Goal: Task Accomplishment & Management: Use online tool/utility

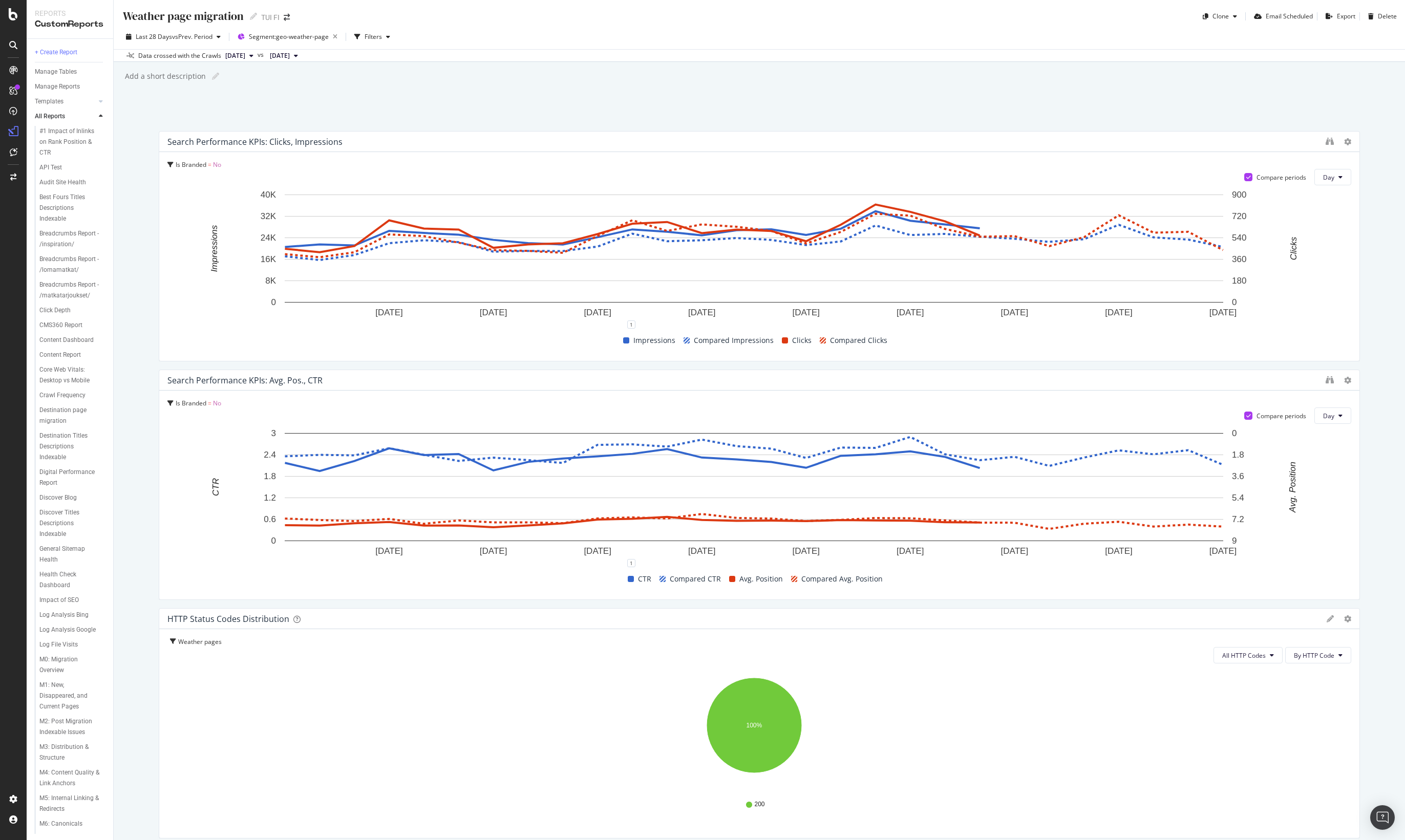
drag, startPoint x: 1310, startPoint y: 89, endPoint x: 1283, endPoint y: 2, distance: 91.1
click at [1311, 88] on div "Weather page migration Weather page migration TUI FI Clone Email Scheduled Expo…" at bounding box center [759, 420] width 1292 height 840
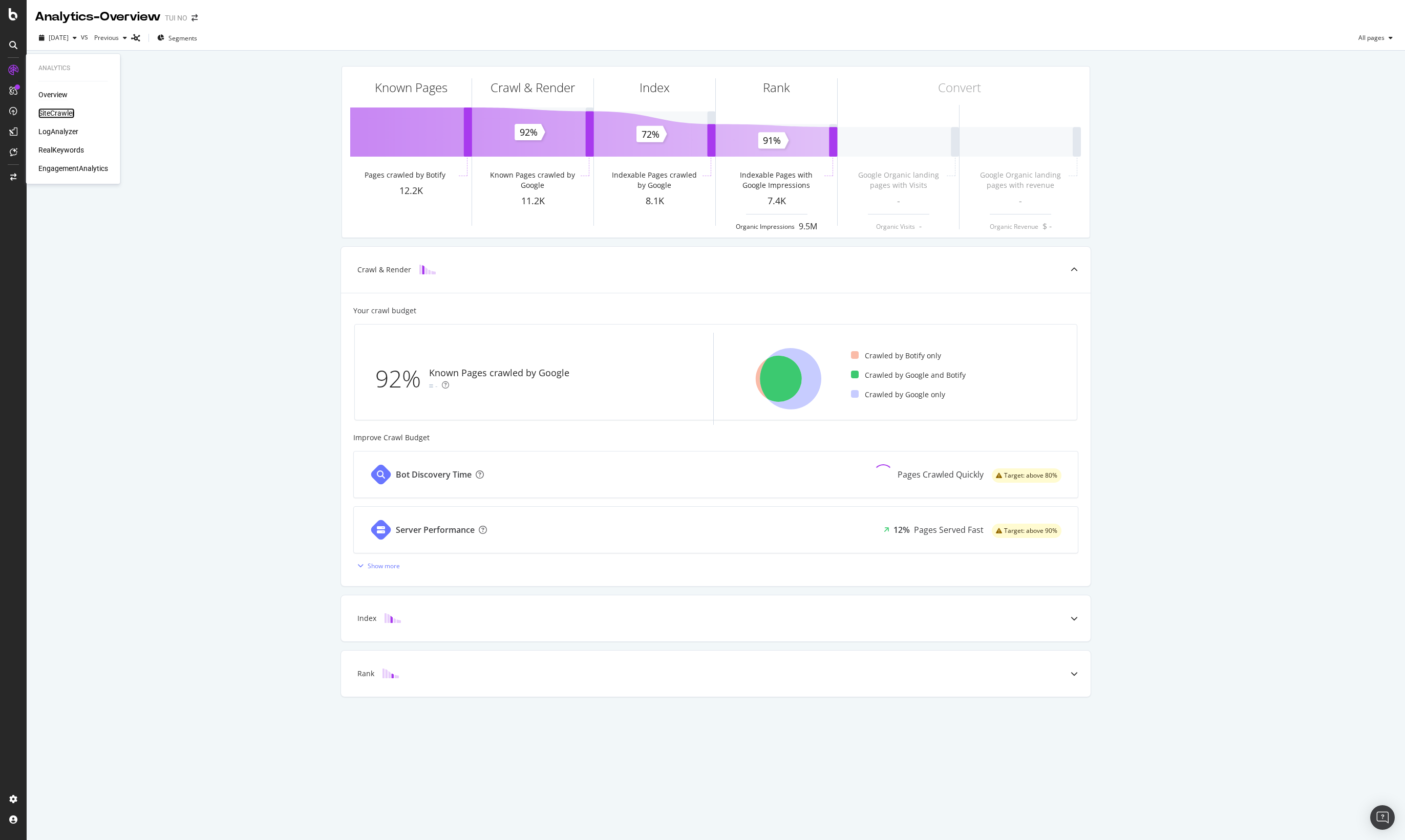
click at [57, 111] on div "SiteCrawler" at bounding box center [56, 113] width 37 height 10
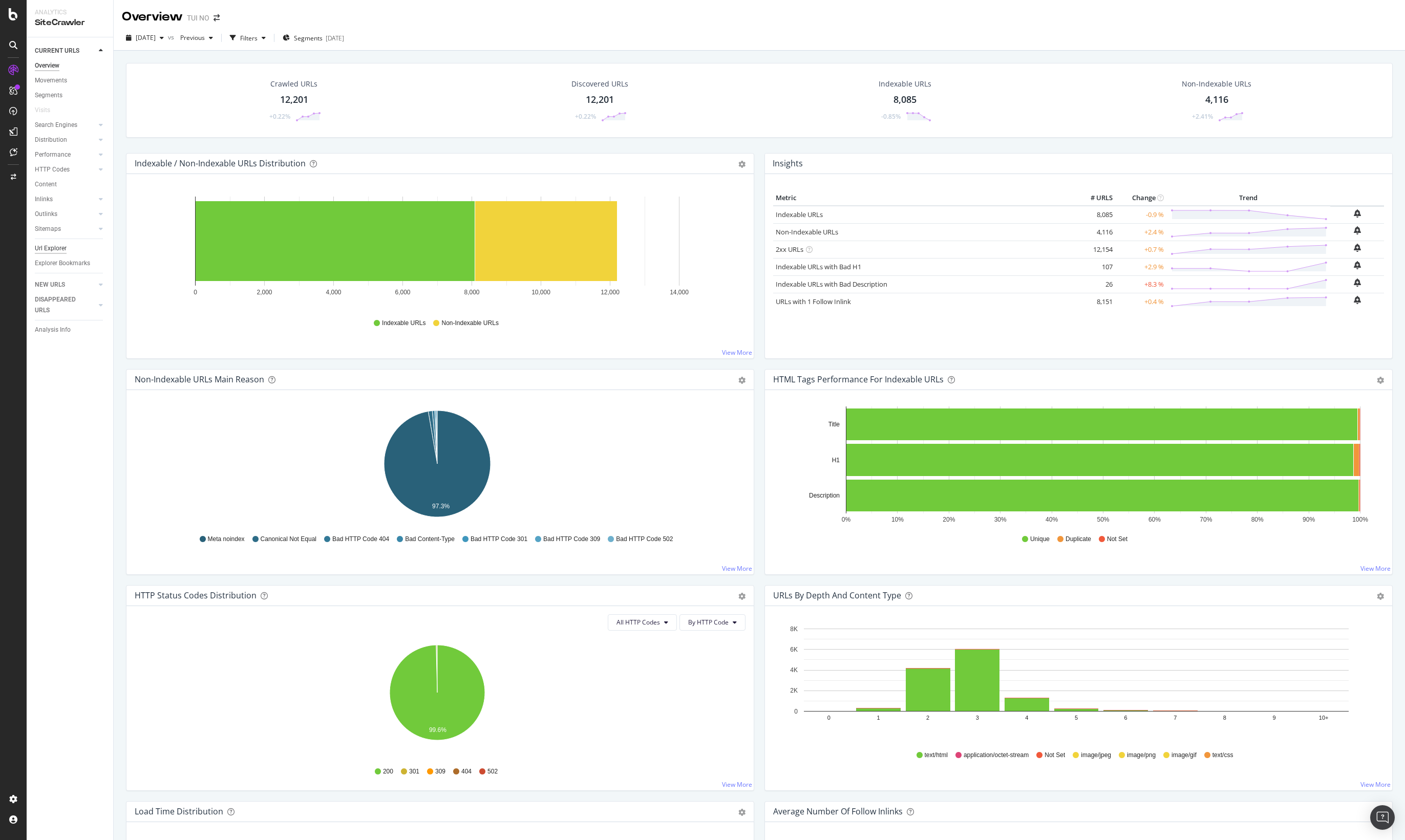
click at [57, 246] on div "Url Explorer" at bounding box center [51, 249] width 32 height 11
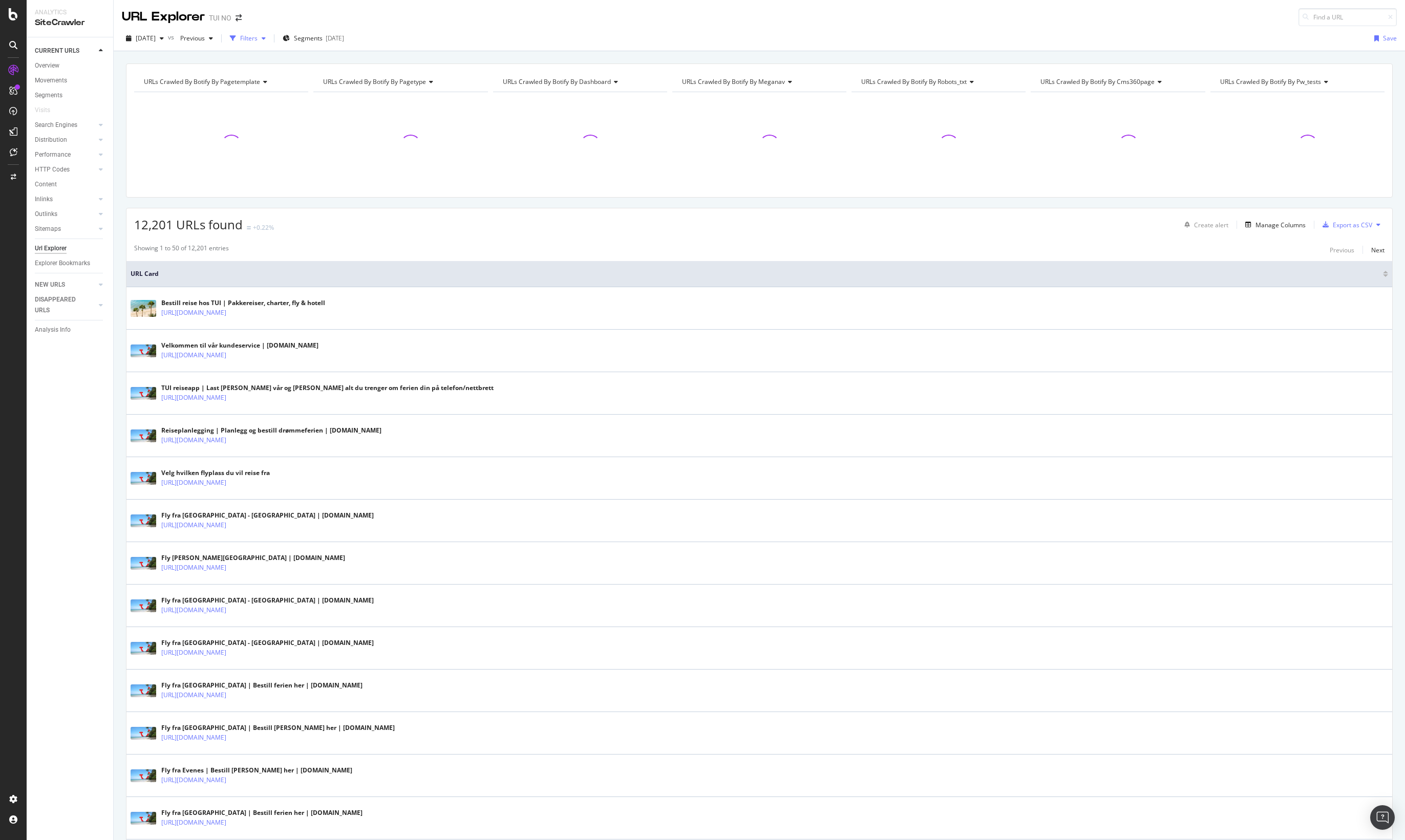
click at [257, 34] on div "Filters" at bounding box center [249, 38] width 17 height 9
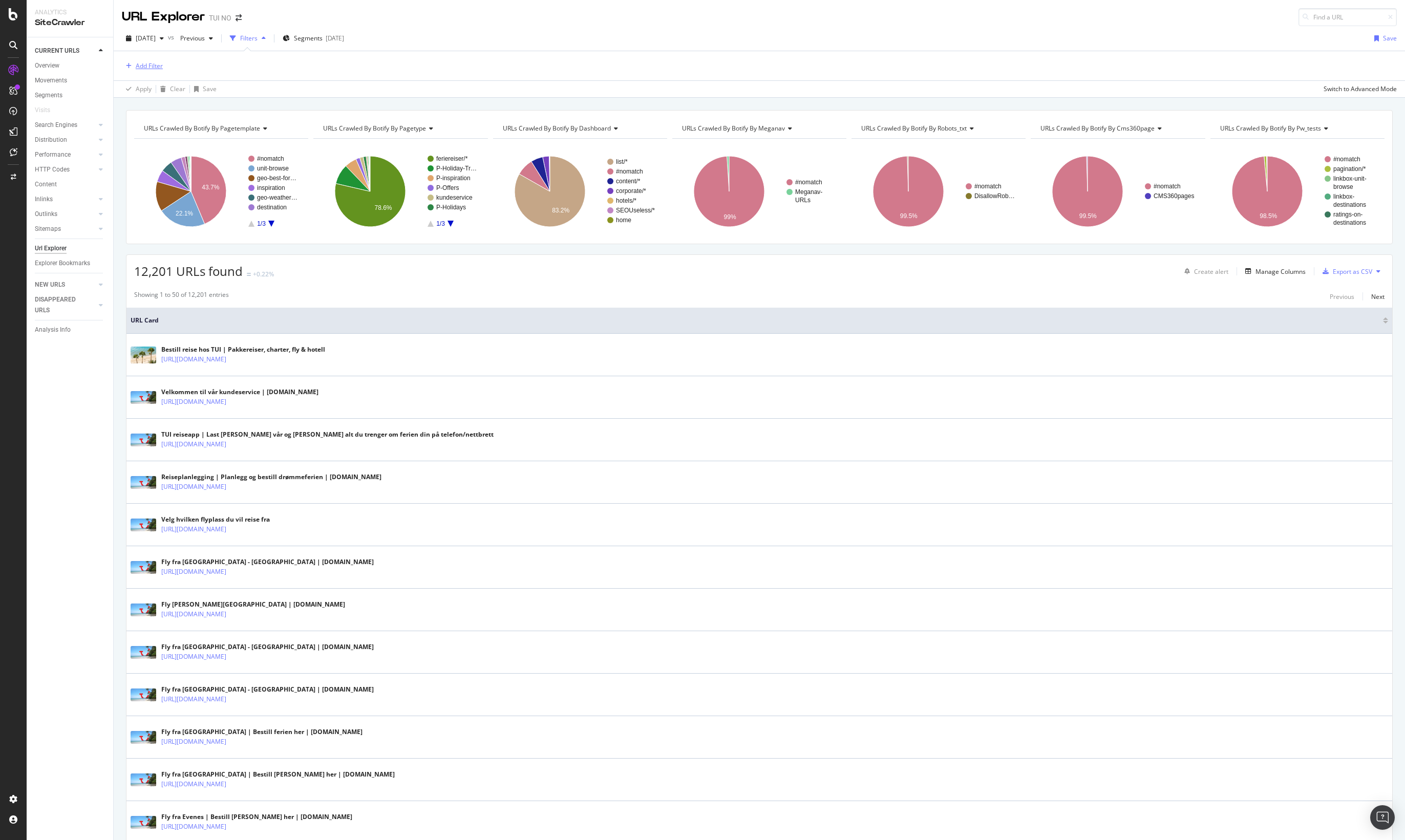
click at [145, 69] on div "Add Filter" at bounding box center [149, 66] width 27 height 9
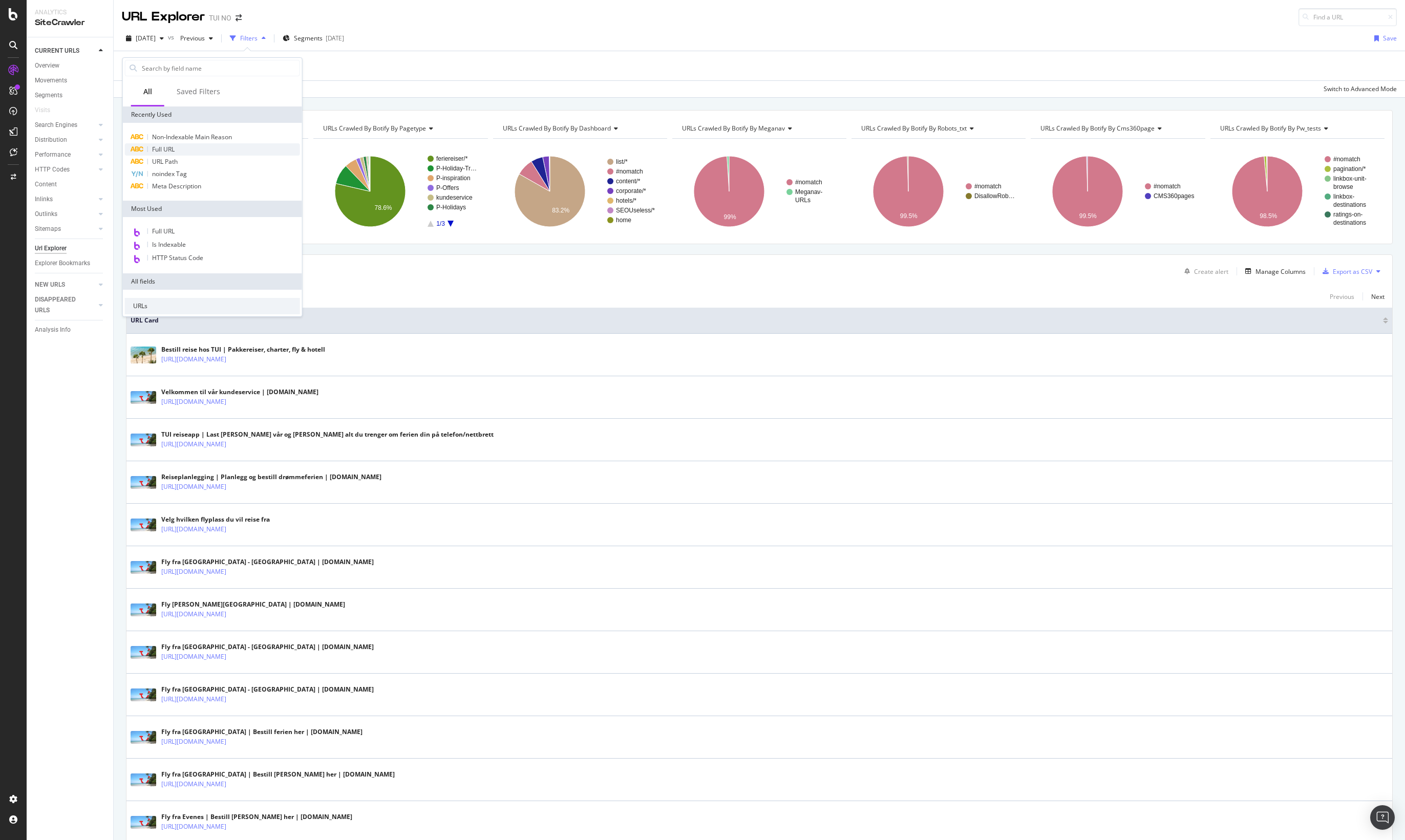
click at [164, 149] on span "Full URL" at bounding box center [163, 149] width 22 height 9
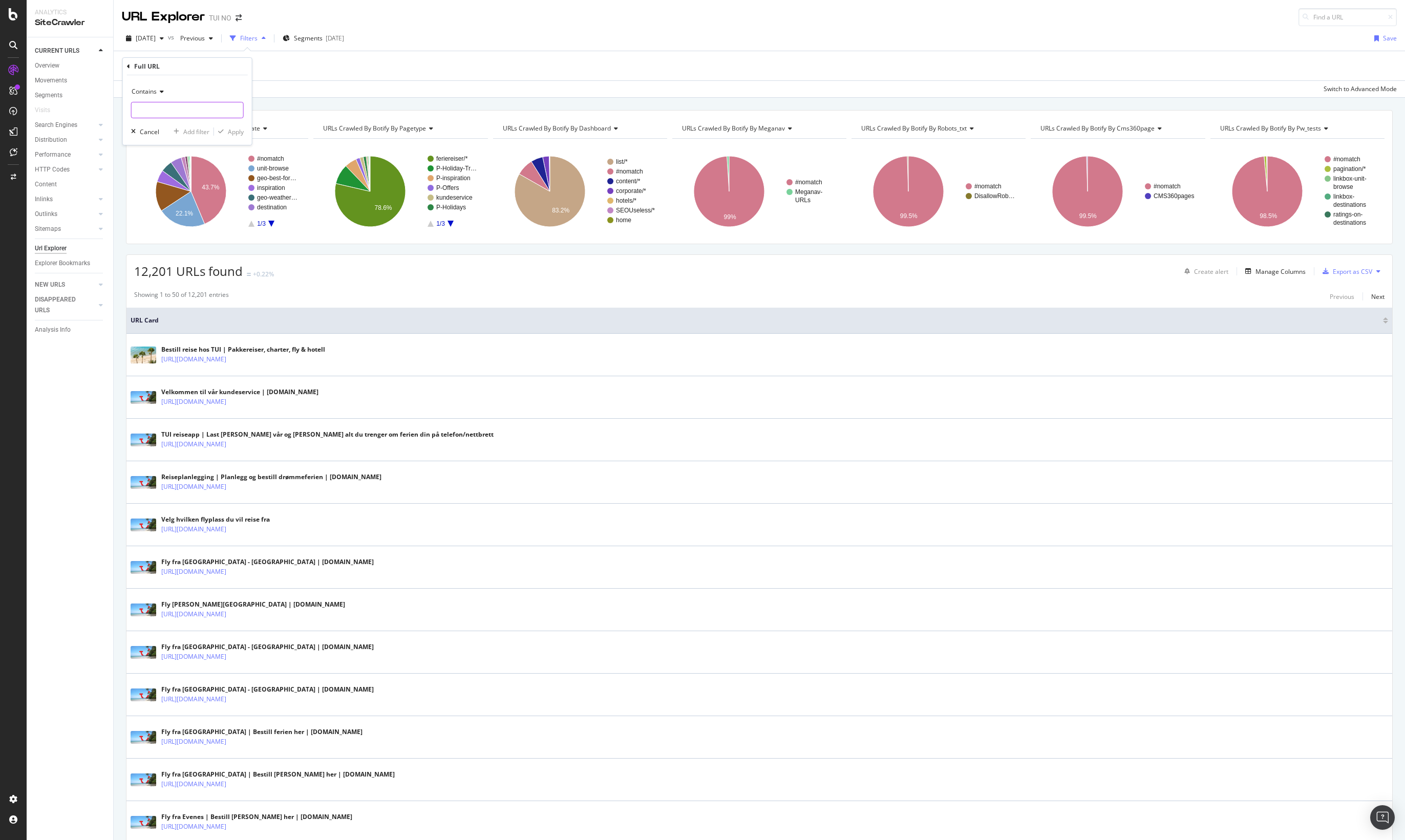
click at [151, 110] on input "text" at bounding box center [187, 110] width 112 height 16
type input "/h/"
click at [239, 130] on div "Apply" at bounding box center [236, 132] width 16 height 9
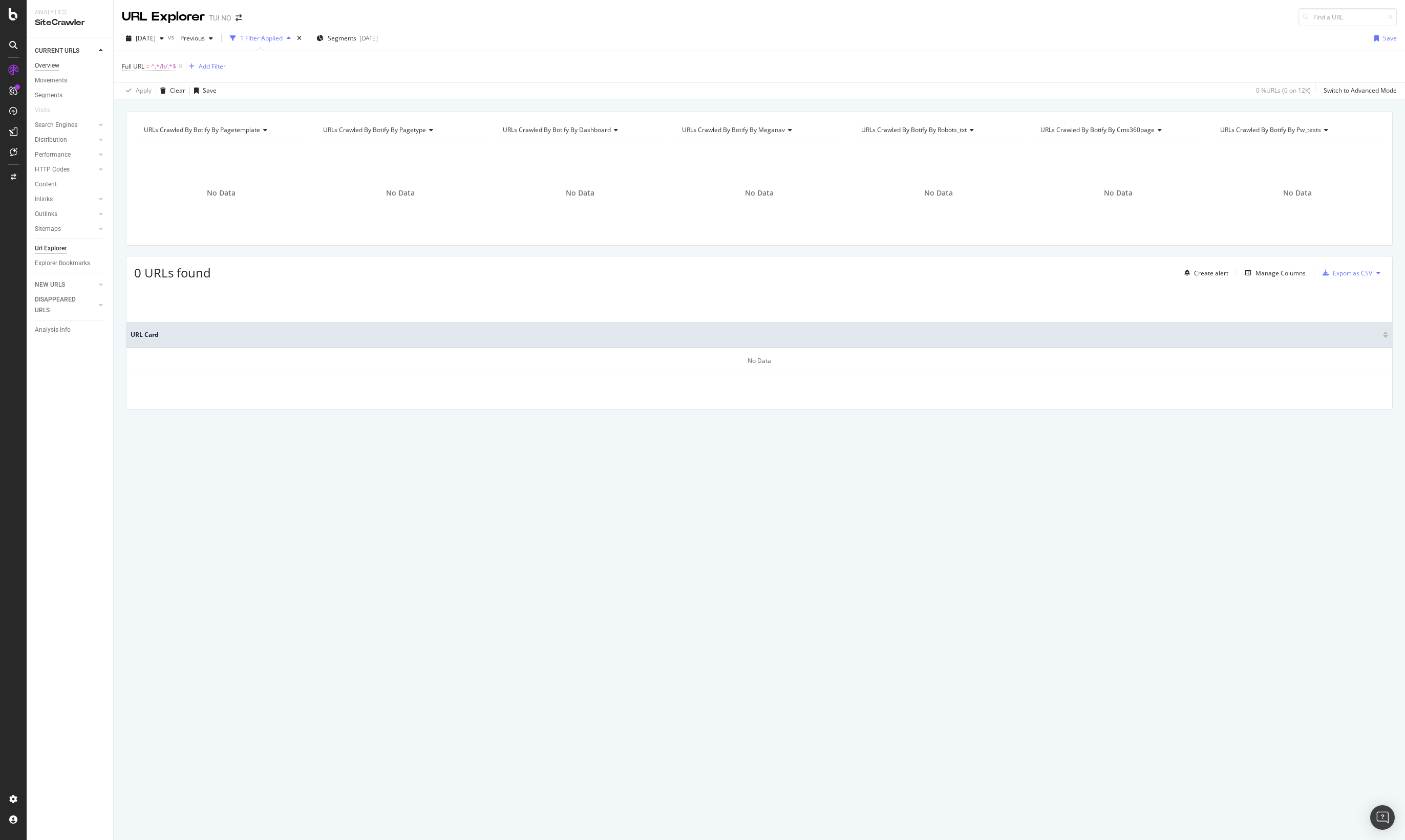
click at [45, 63] on div "Overview" at bounding box center [47, 66] width 25 height 11
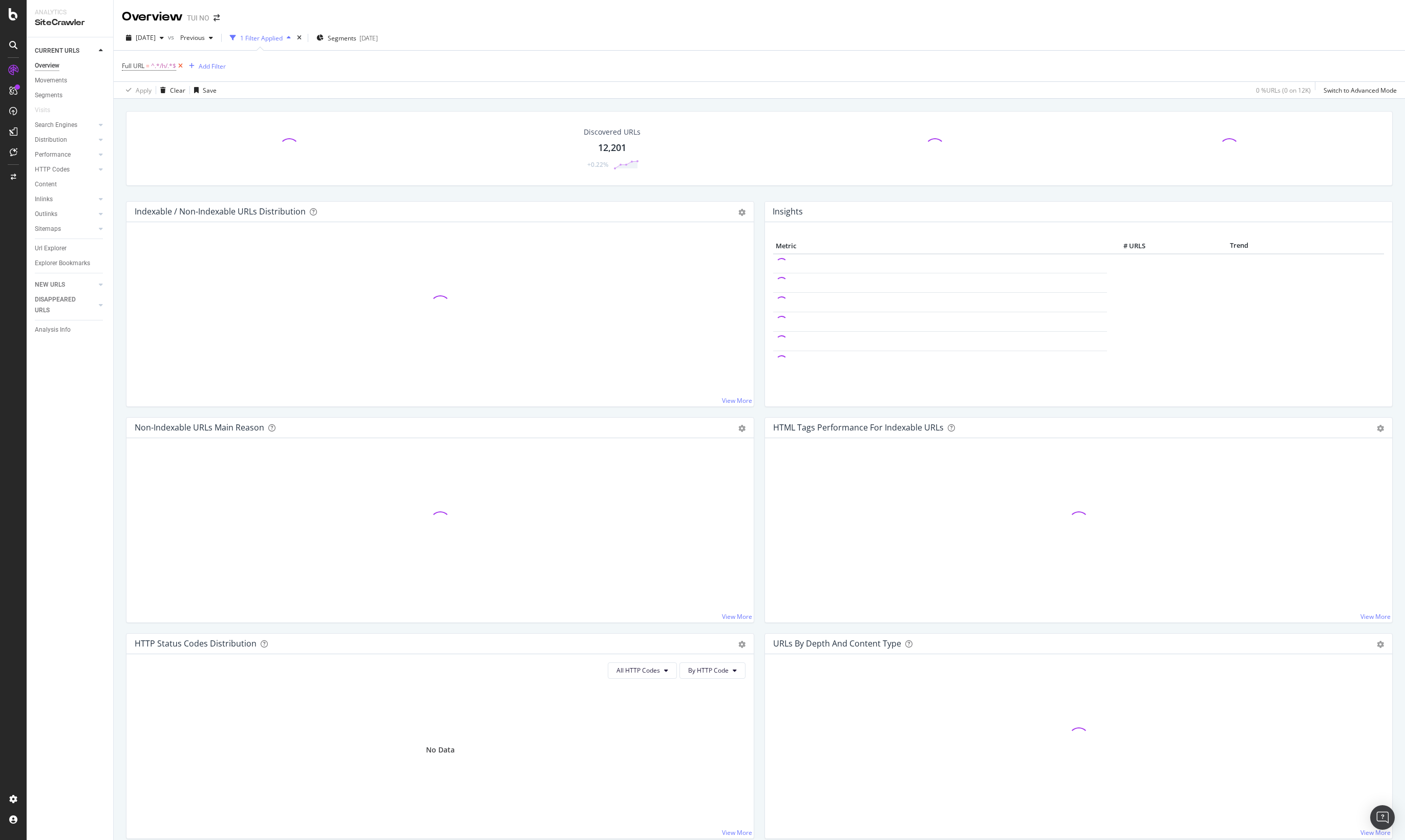
click at [183, 67] on icon at bounding box center [181, 66] width 9 height 10
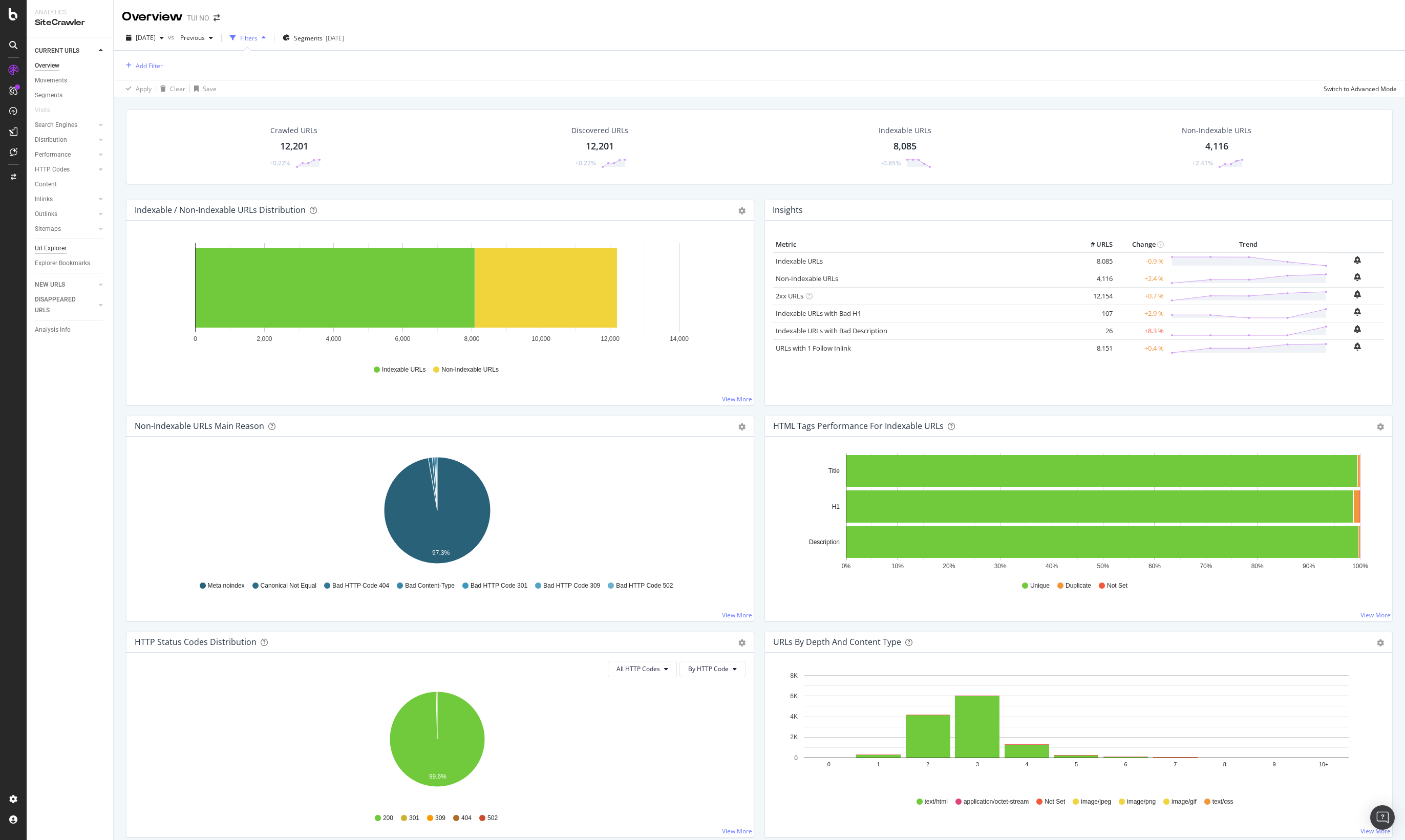
click at [52, 250] on div "Url Explorer" at bounding box center [51, 249] width 32 height 11
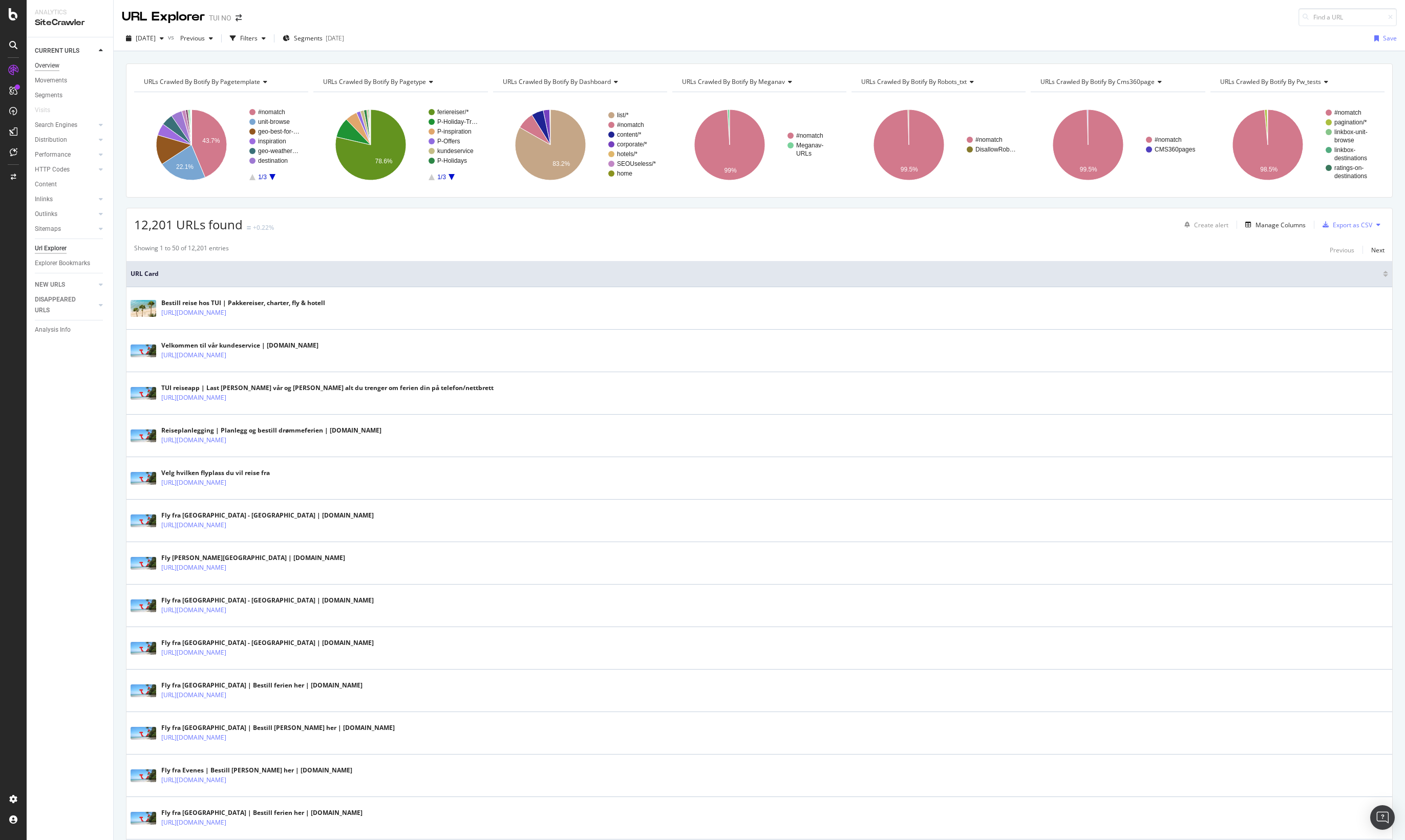
click at [48, 62] on div "Overview" at bounding box center [47, 66] width 25 height 11
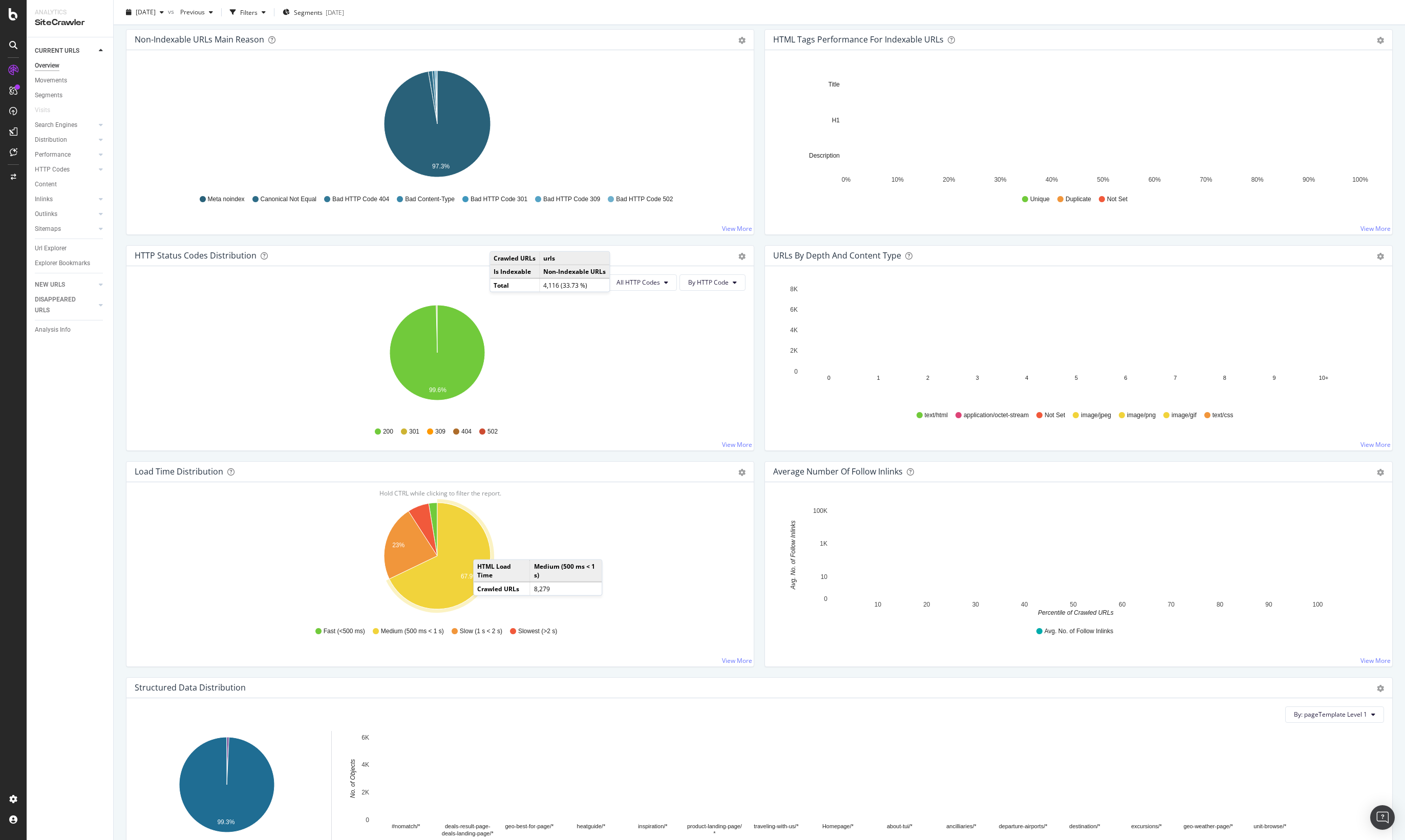
scroll to position [341, 0]
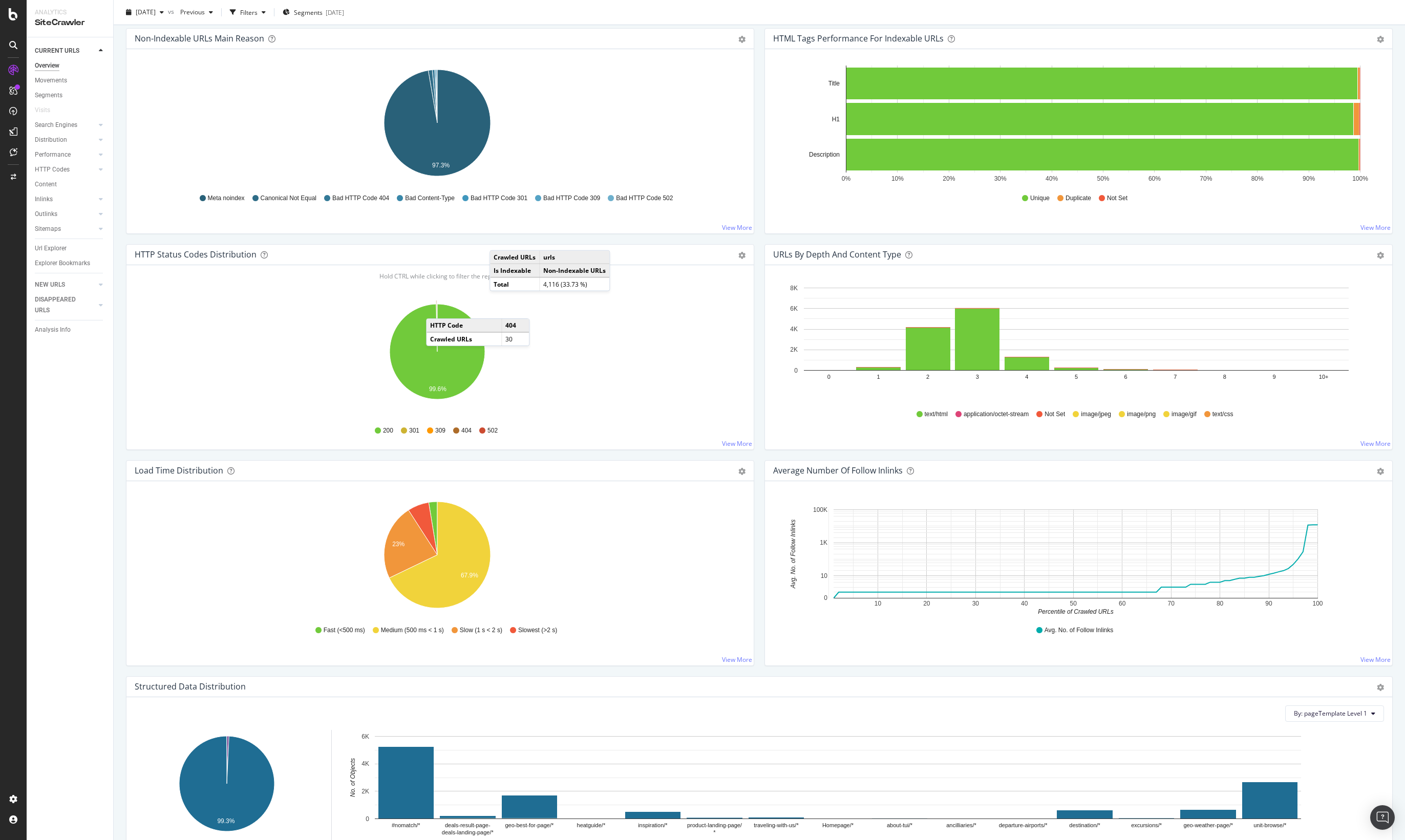
click at [437, 309] on icon "A chart." at bounding box center [437, 328] width 1 height 47
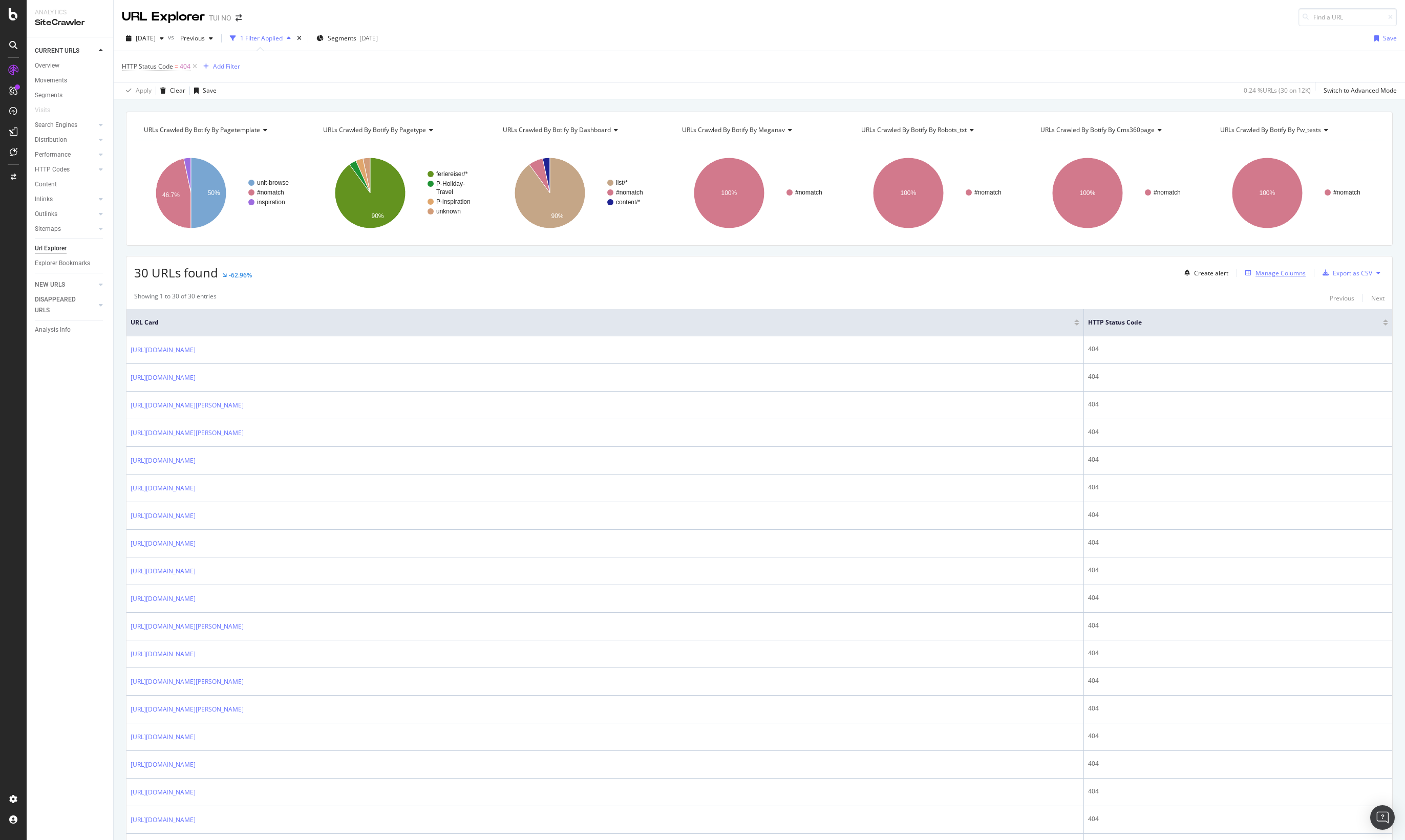
click at [1256, 277] on div "Manage Columns" at bounding box center [1281, 273] width 50 height 9
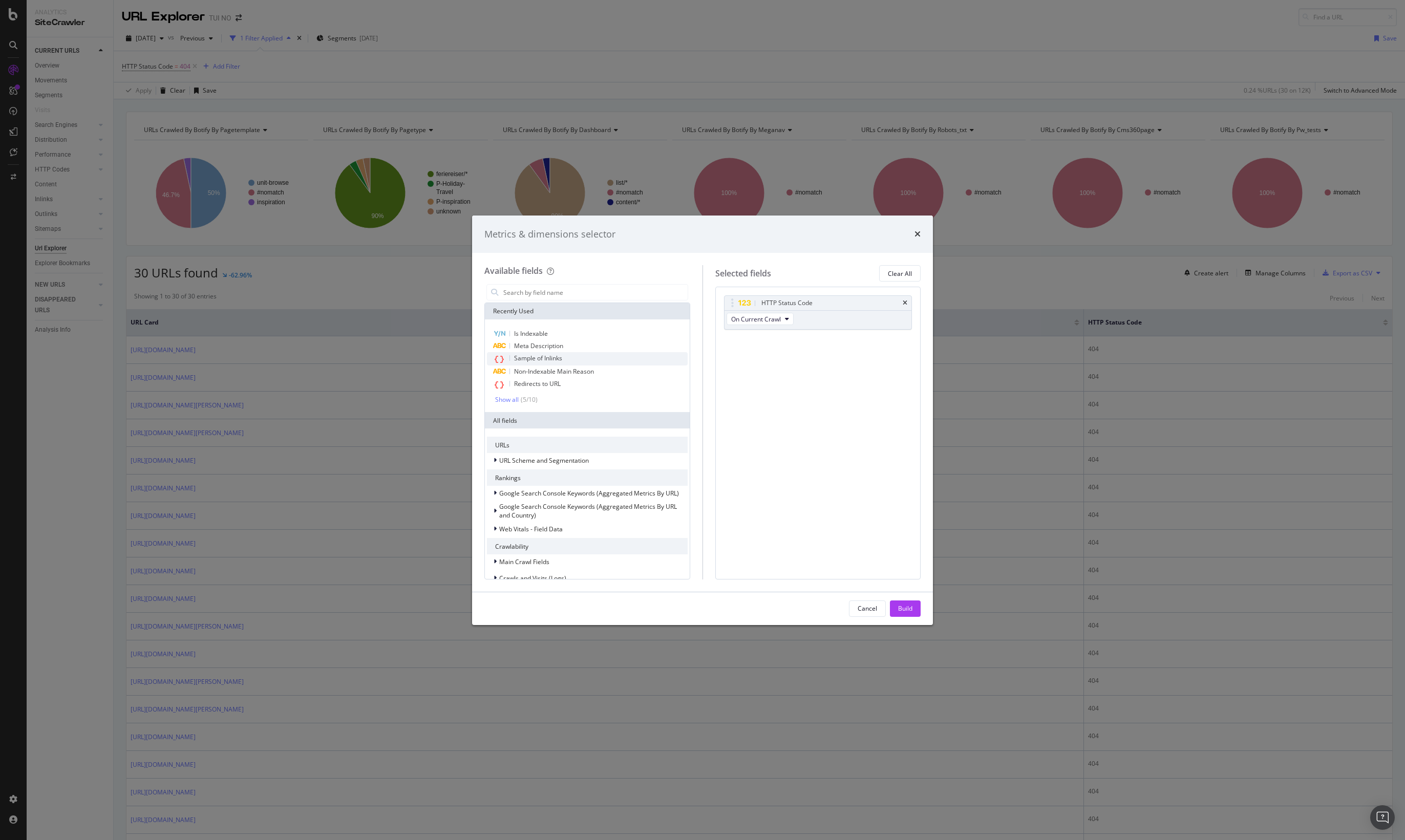
click at [539, 355] on span "Sample of Inlinks" at bounding box center [538, 358] width 48 height 9
click at [912, 605] on div "Build" at bounding box center [905, 608] width 14 height 9
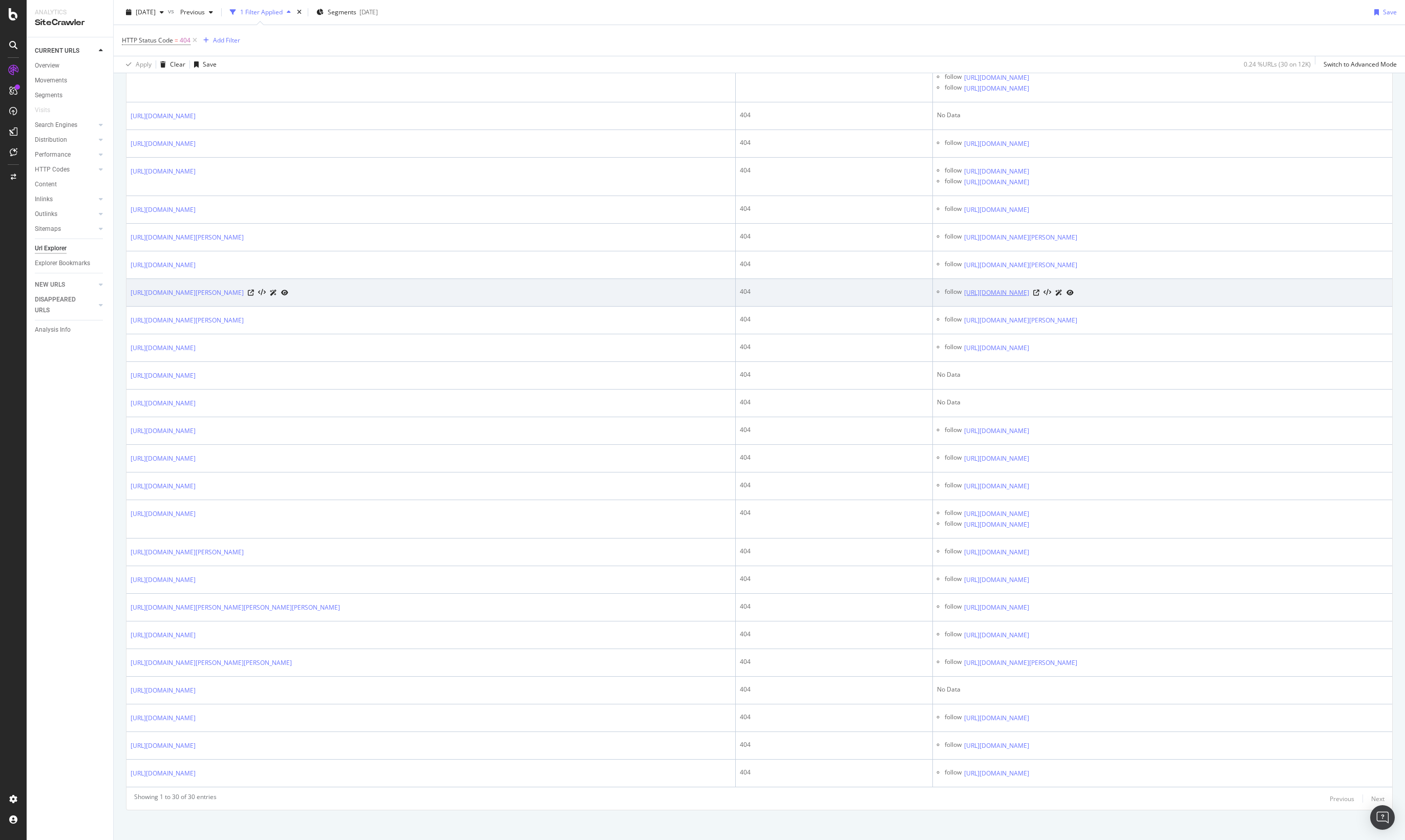
scroll to position [531, 0]
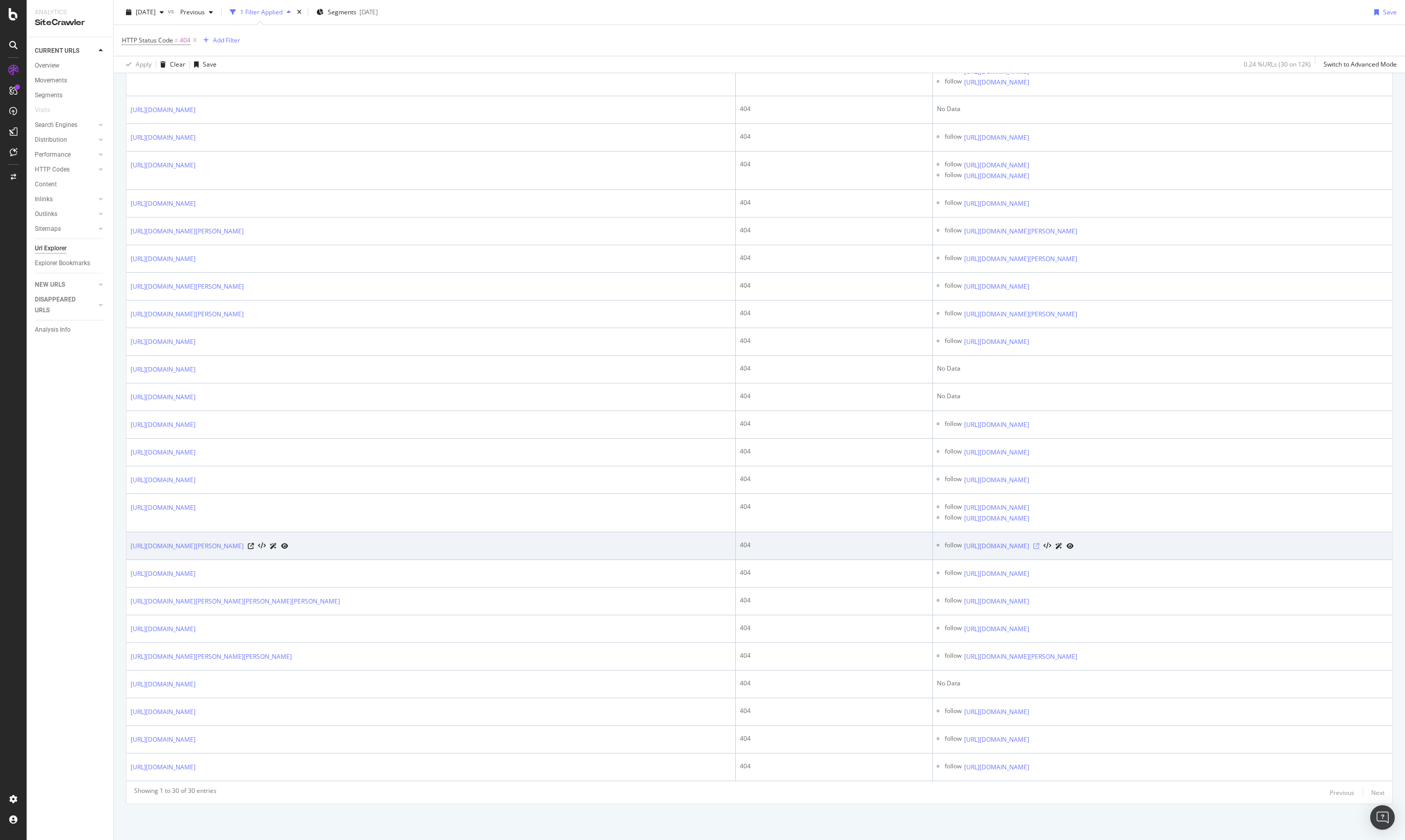
click at [1033, 545] on icon at bounding box center [1036, 546] width 6 height 6
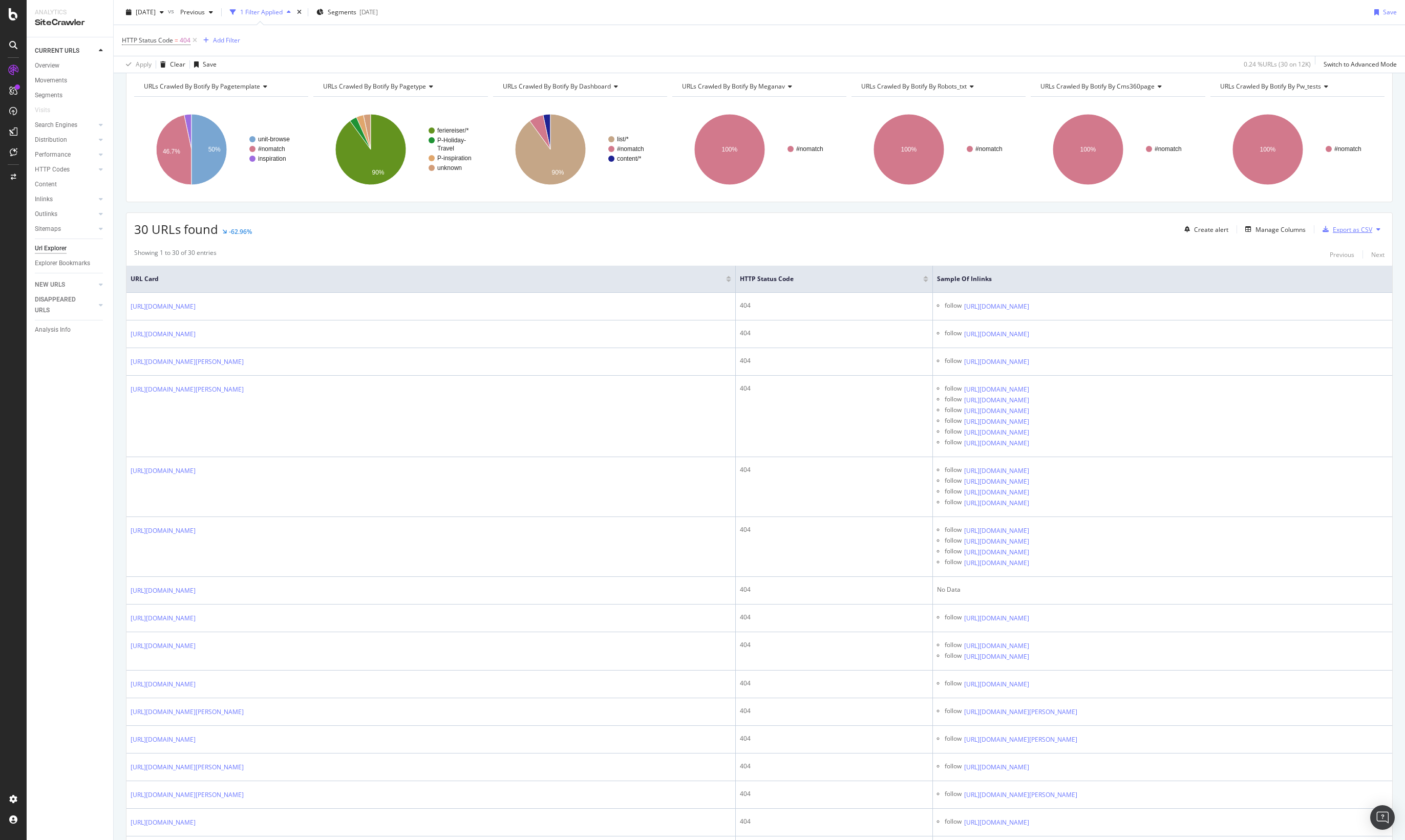
scroll to position [0, 0]
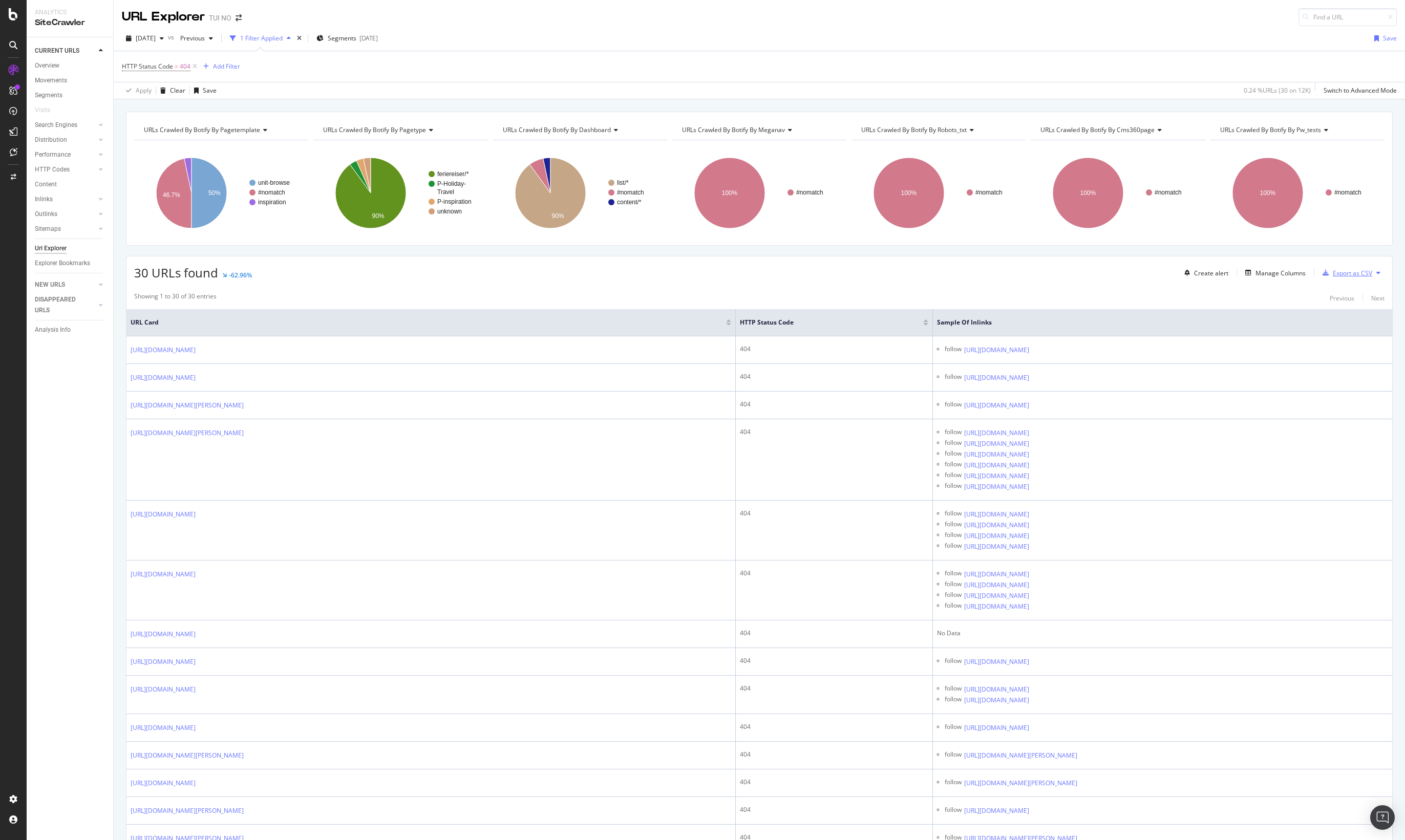
click at [1341, 273] on div "Export as CSV" at bounding box center [1353, 273] width 39 height 9
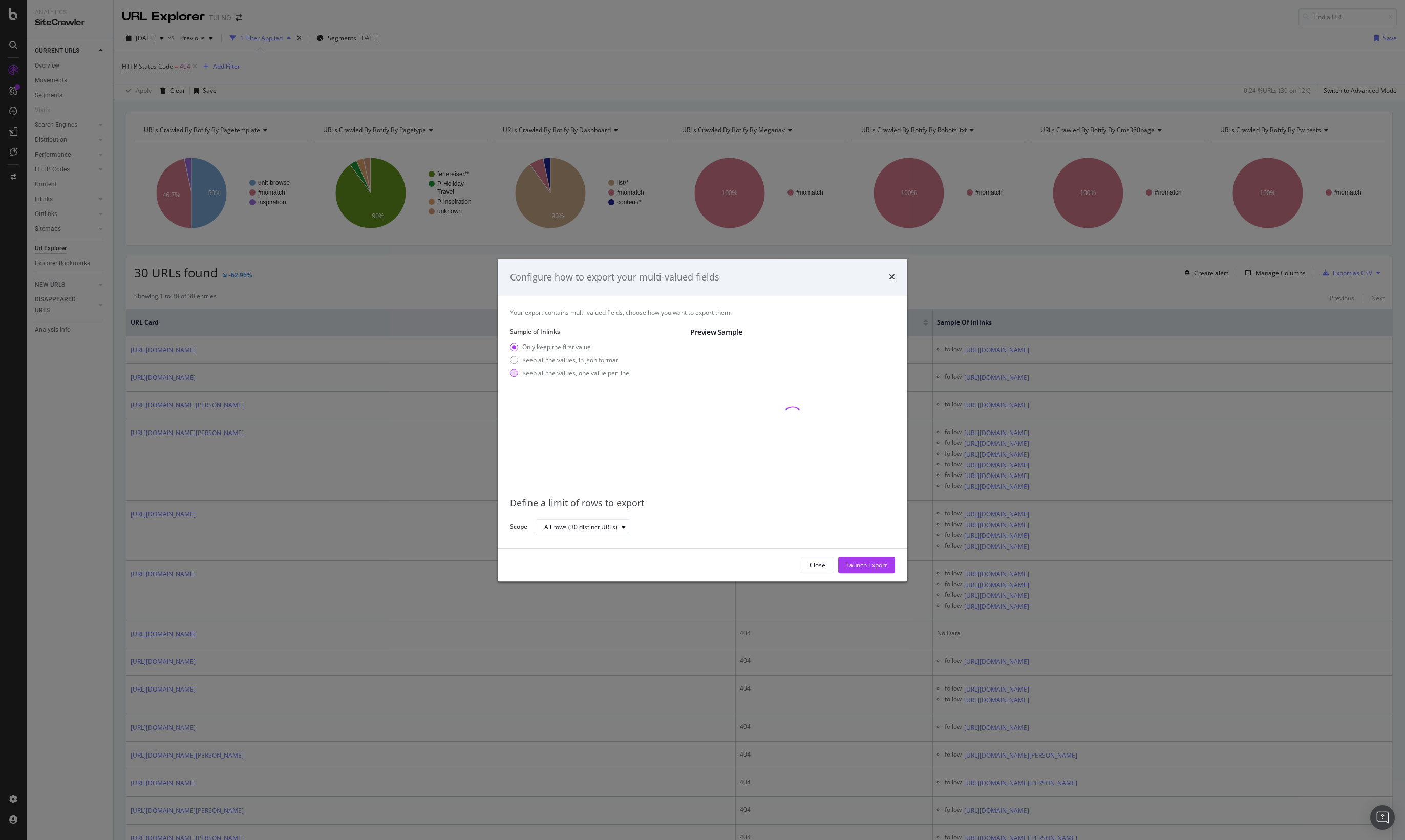
click at [513, 373] on div "modal" at bounding box center [514, 373] width 8 height 8
click at [871, 565] on div "Launch Export" at bounding box center [867, 565] width 40 height 9
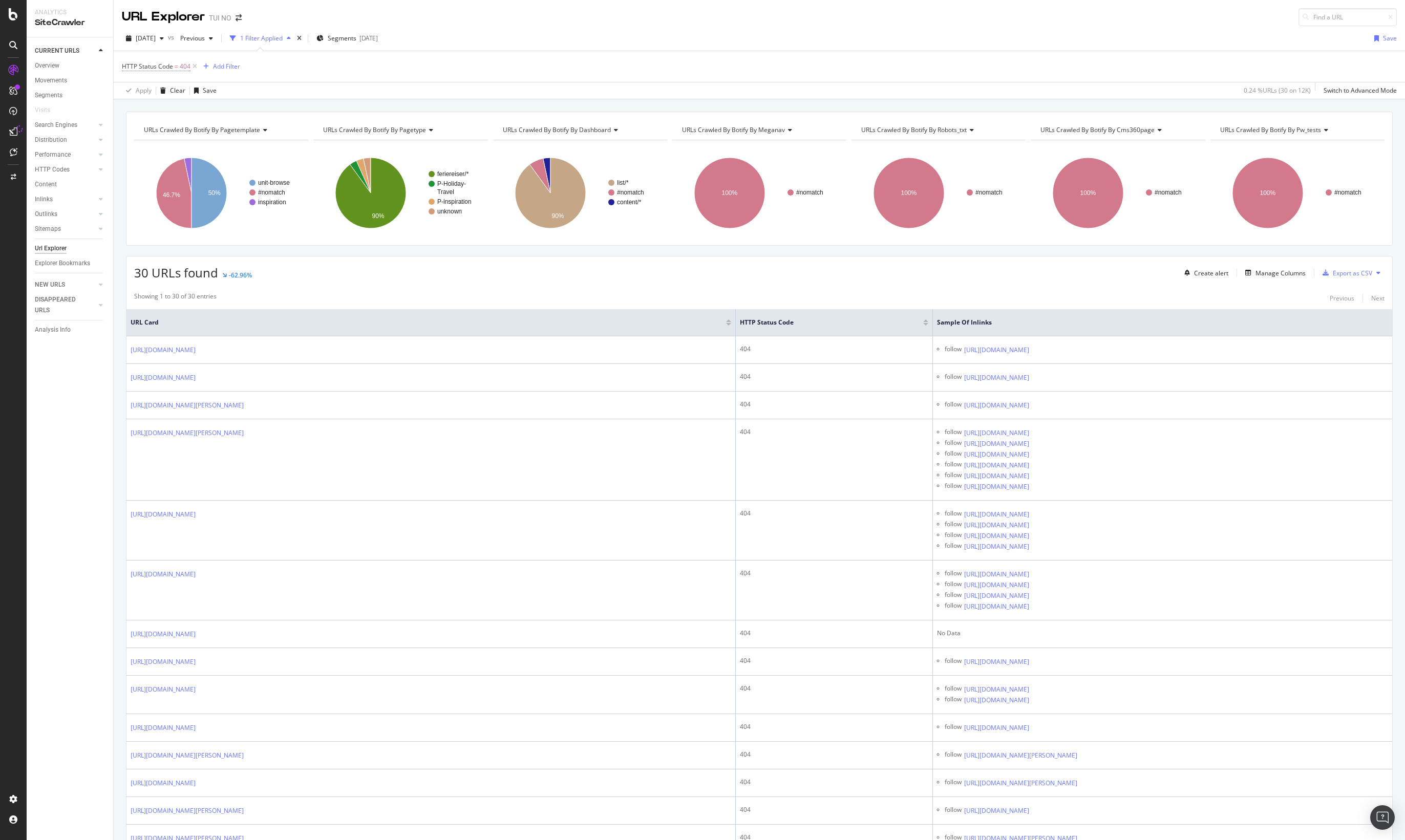
click at [180, 66] on span "404" at bounding box center [185, 67] width 11 height 14
click at [168, 123] on input "404" at bounding box center [187, 126] width 113 height 16
click at [181, 71] on span "404" at bounding box center [185, 67] width 11 height 14
click at [145, 131] on input "404" at bounding box center [187, 126] width 113 height 16
click at [138, 161] on span "301" at bounding box center [176, 161] width 84 height 9
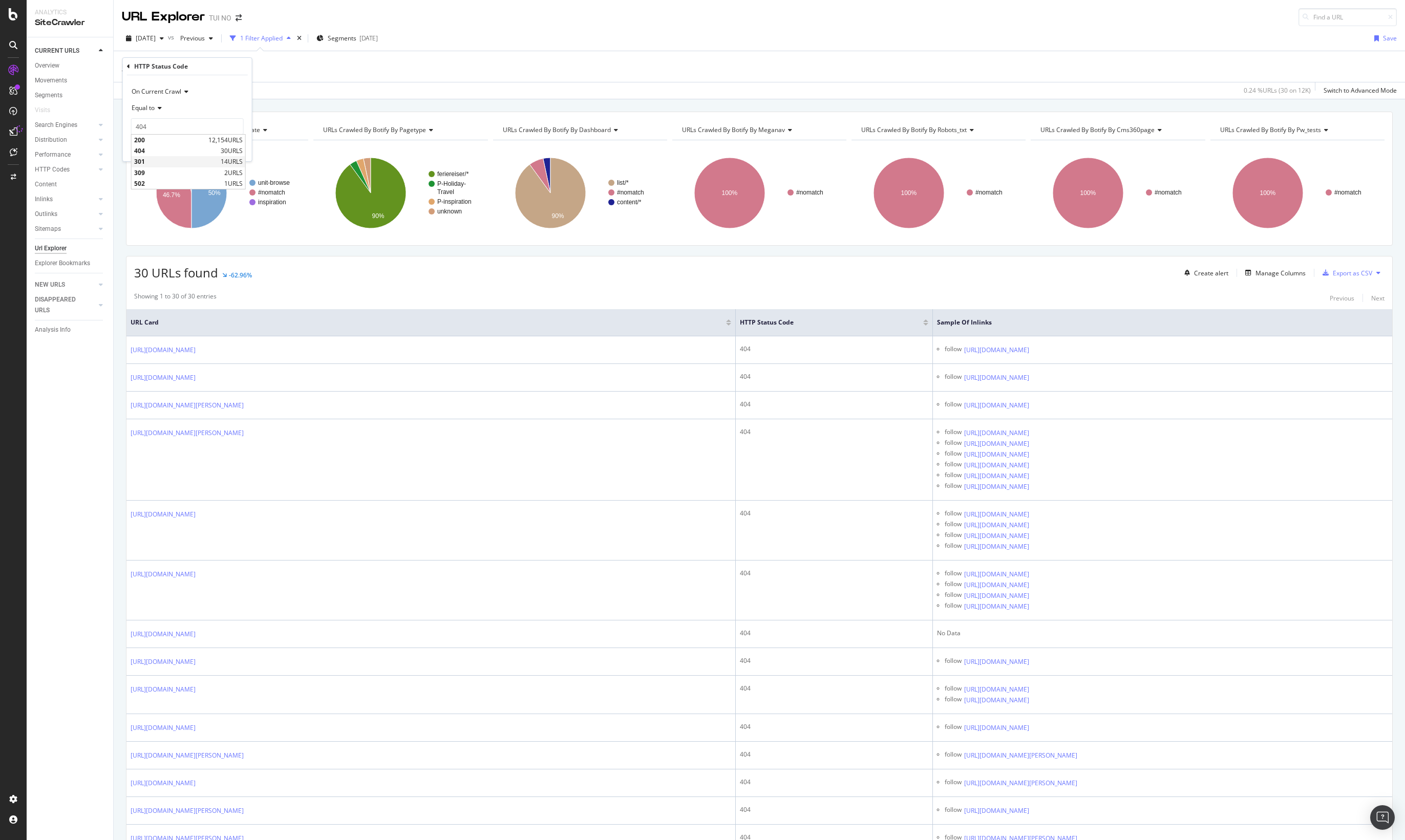
type input "301"
click at [238, 148] on div "Apply" at bounding box center [236, 148] width 16 height 9
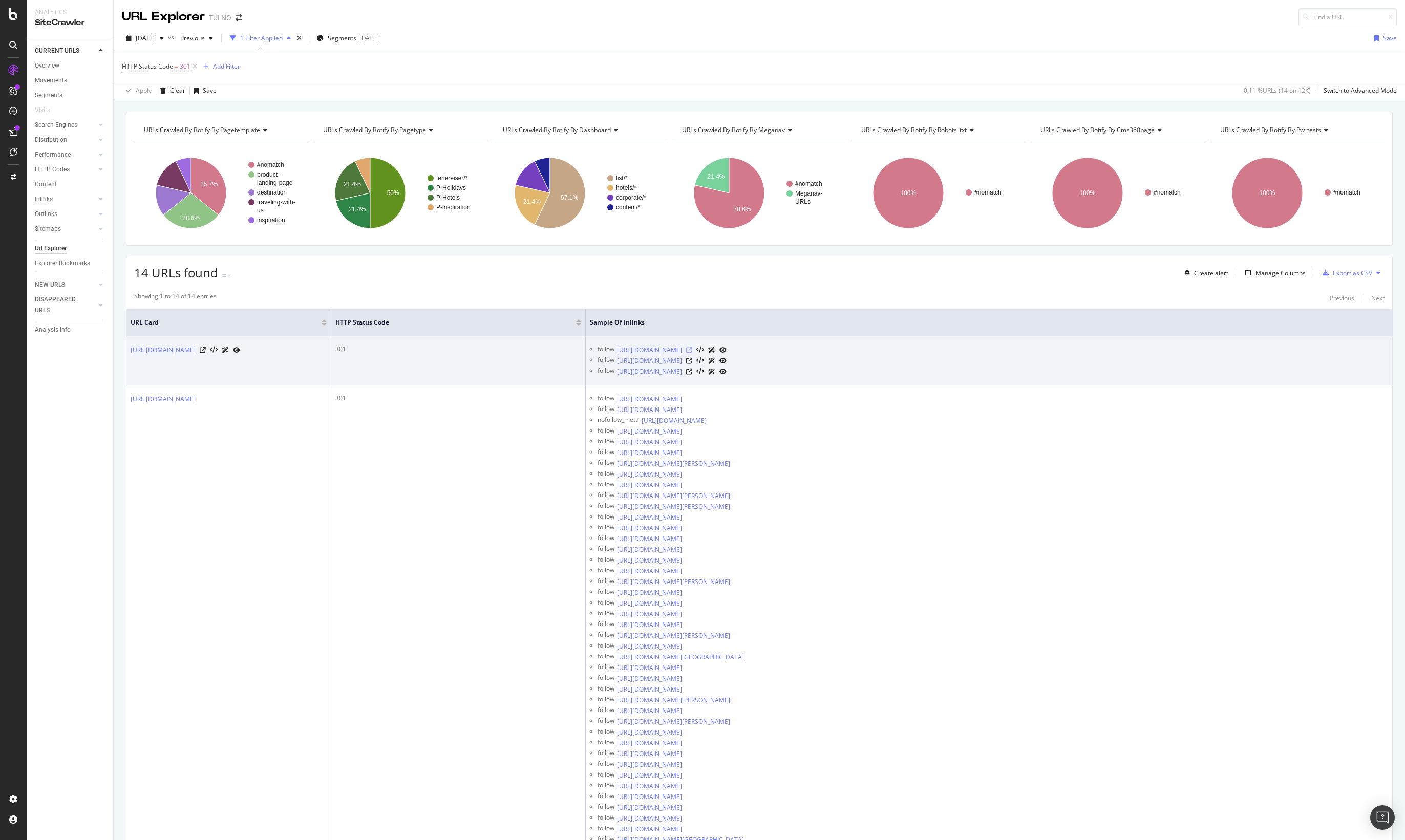
click at [692, 351] on icon at bounding box center [689, 349] width 6 height 6
click at [692, 361] on icon at bounding box center [689, 360] width 6 height 6
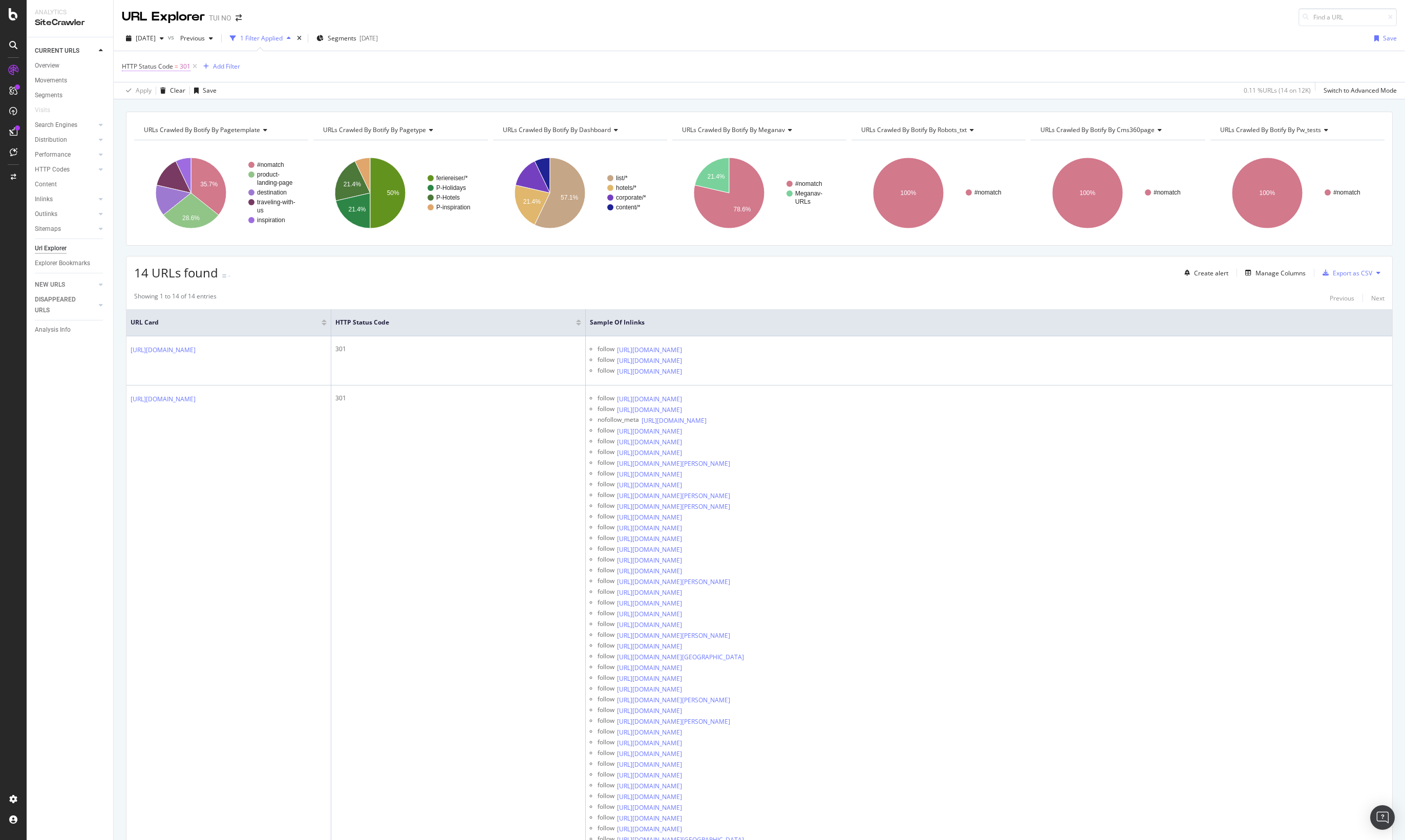
click at [173, 67] on span "HTTP Status Code = 301" at bounding box center [156, 67] width 69 height 9
click at [171, 123] on input "301" at bounding box center [187, 126] width 113 height 16
click at [150, 172] on span "309" at bounding box center [178, 173] width 88 height 9
type input "309"
click at [236, 144] on div "Apply" at bounding box center [236, 148] width 16 height 9
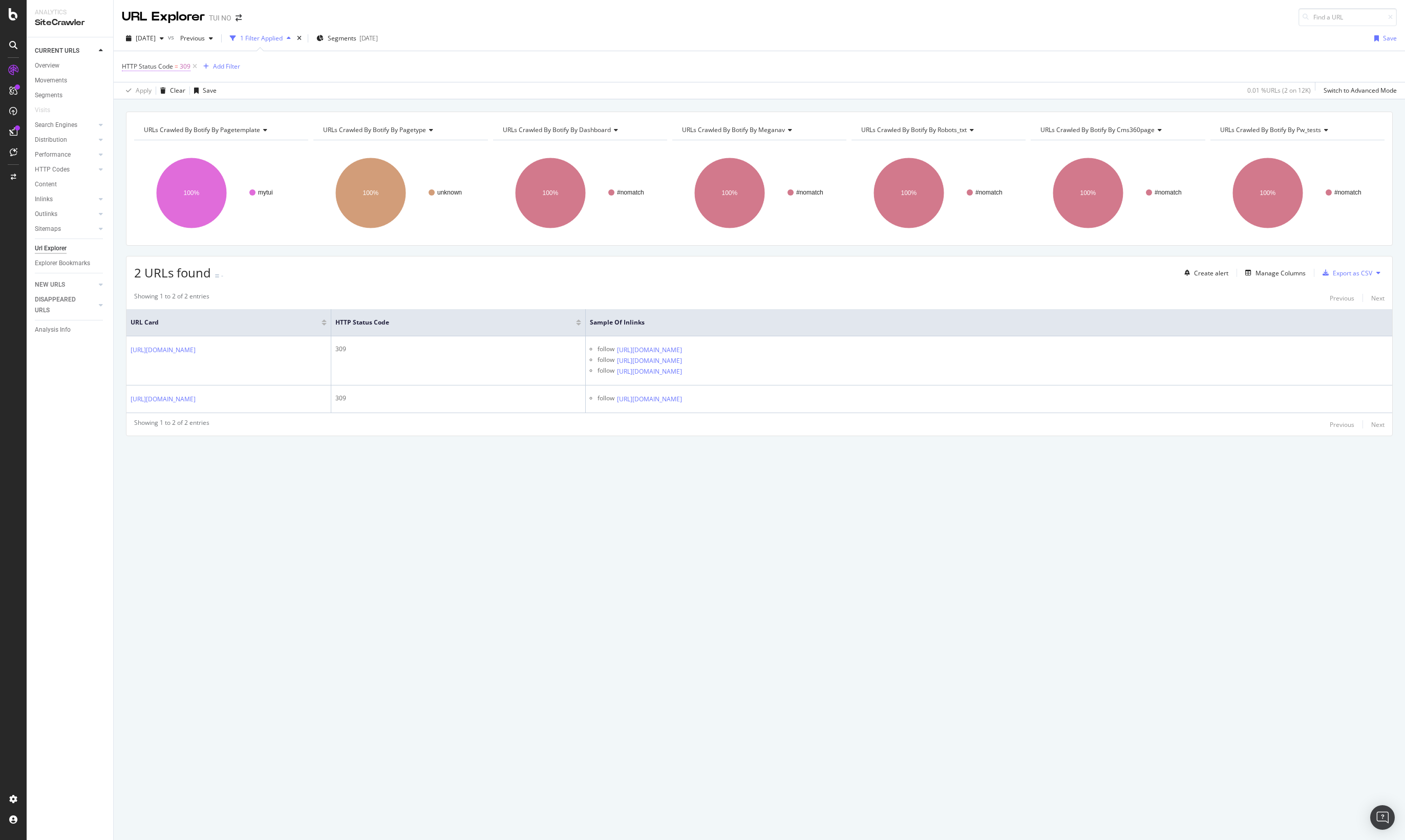
click at [184, 70] on span "309" at bounding box center [185, 67] width 11 height 14
click at [155, 130] on input "309" at bounding box center [187, 126] width 113 height 16
click at [326, 82] on div "HTTP Status Code = 309 Add Filter" at bounding box center [759, 67] width 1275 height 31
click at [52, 170] on div "DataExports" at bounding box center [58, 174] width 40 height 10
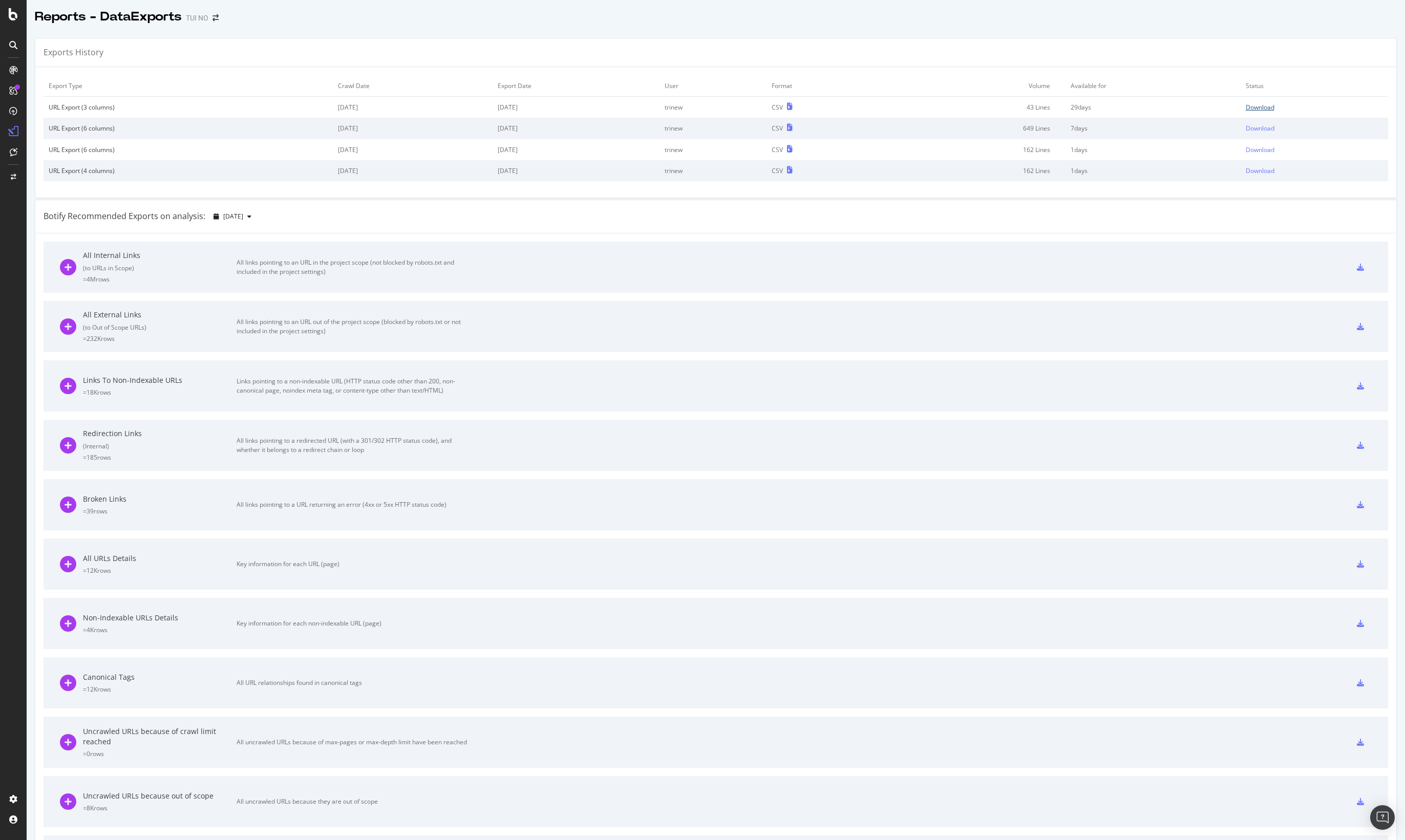
click at [1247, 105] on div "Download" at bounding box center [1260, 107] width 29 height 9
